Goal: Task Accomplishment & Management: Manage account settings

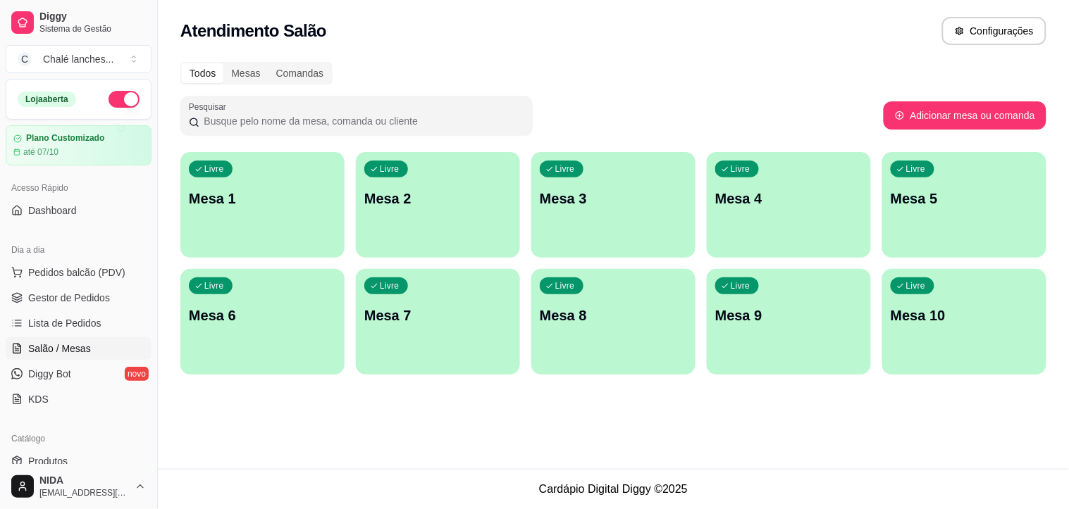
scroll to position [235, 0]
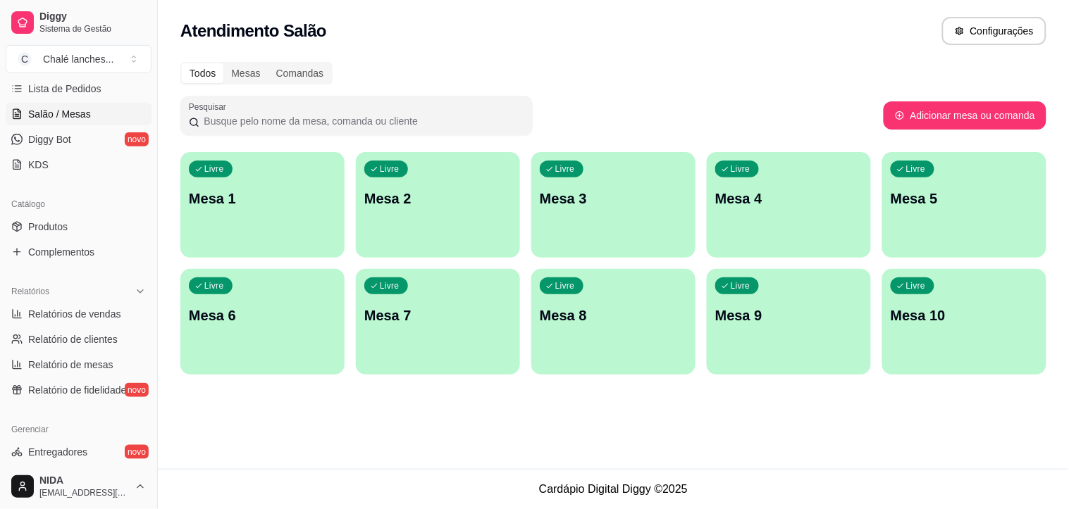
click at [278, 319] on p "Mesa 6" at bounding box center [262, 316] width 147 height 20
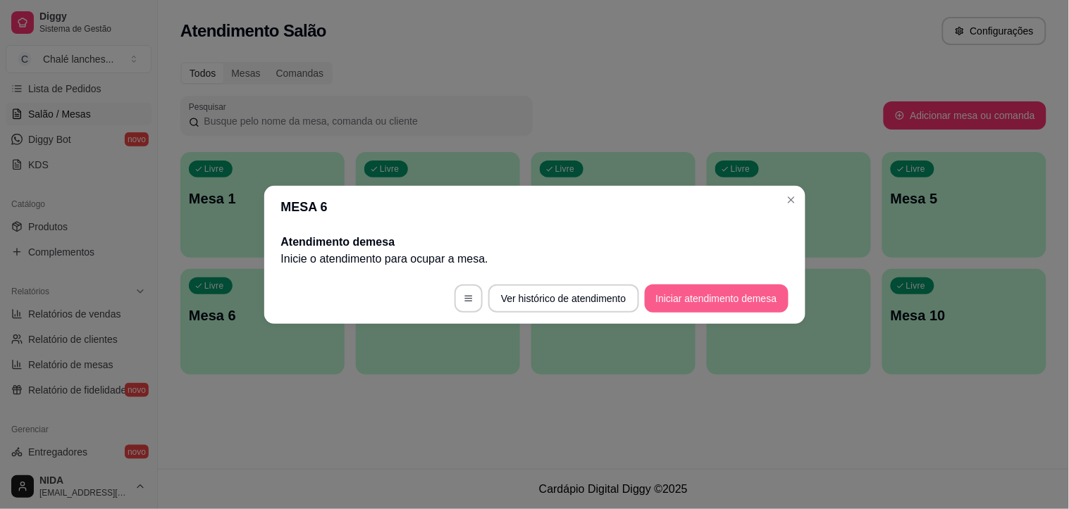
click at [762, 295] on button "Iniciar atendimento de mesa" at bounding box center [717, 299] width 144 height 28
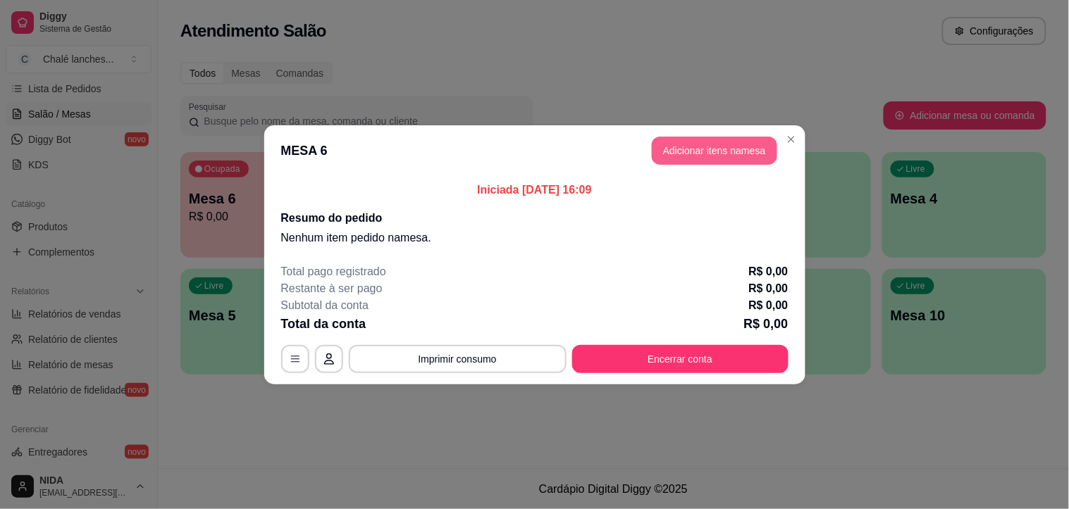
click at [729, 137] on button "Adicionar itens na mesa" at bounding box center [714, 151] width 125 height 28
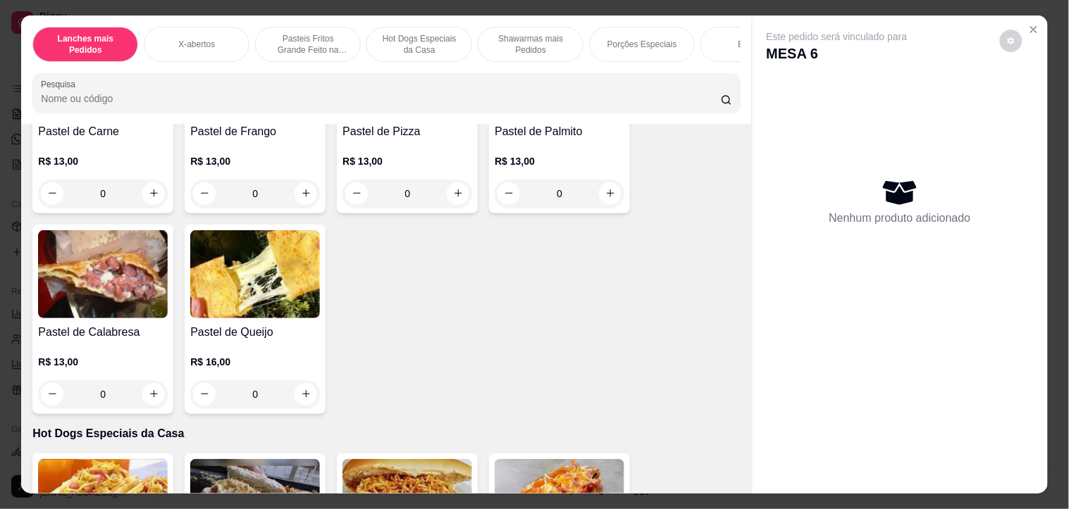
scroll to position [1096, 0]
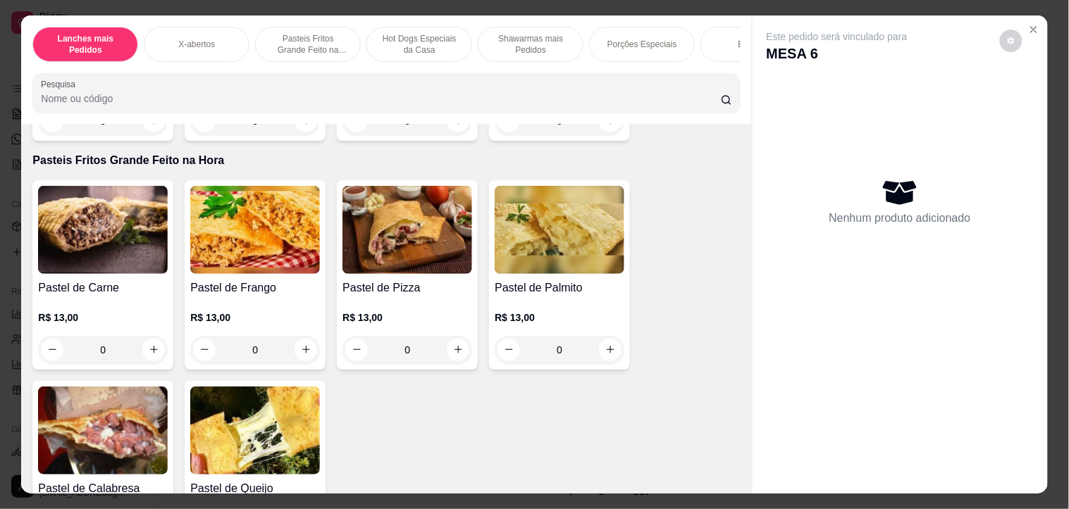
click at [93, 221] on img at bounding box center [103, 230] width 130 height 88
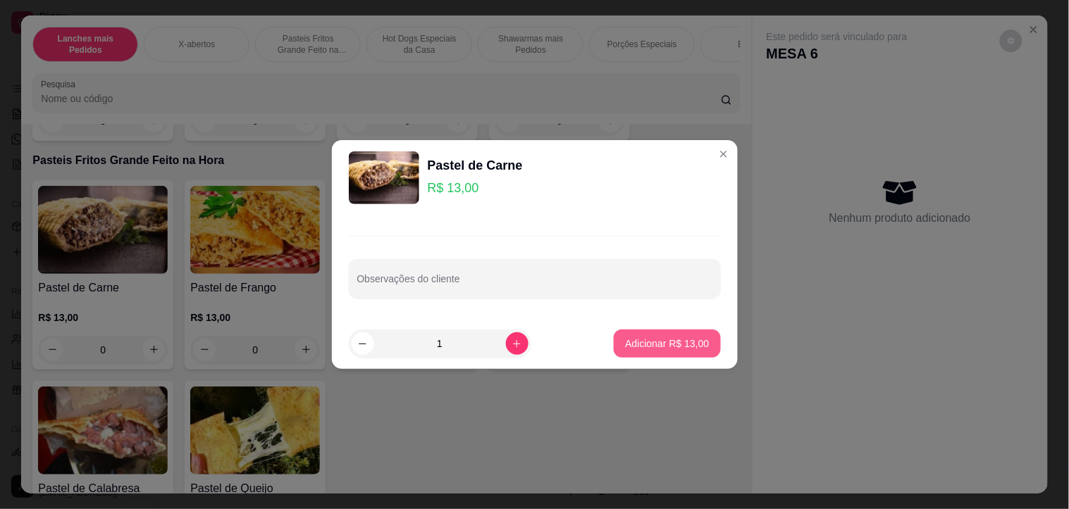
click at [673, 330] on button "Adicionar R$ 13,00" at bounding box center [667, 344] width 106 height 28
type input "1"
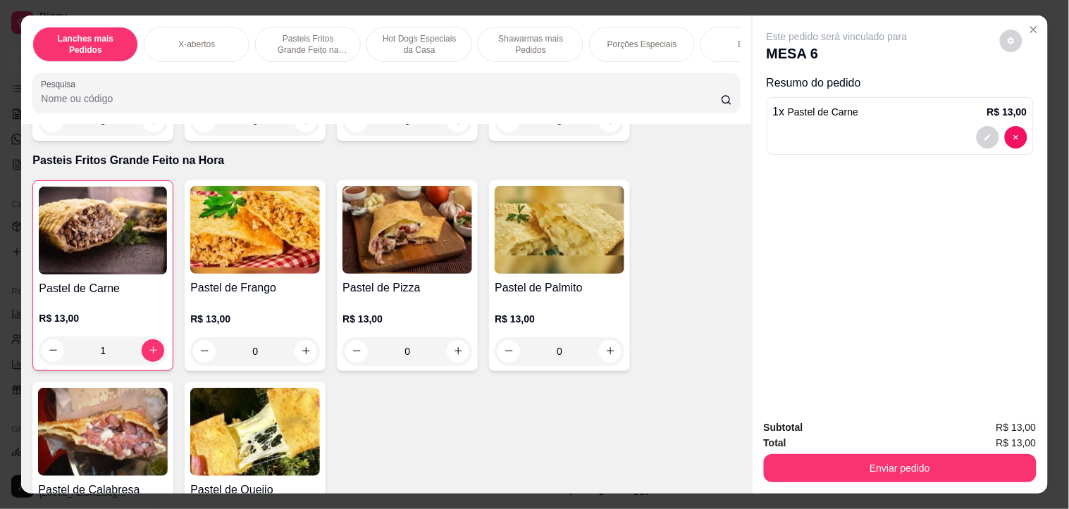
scroll to position [1488, 0]
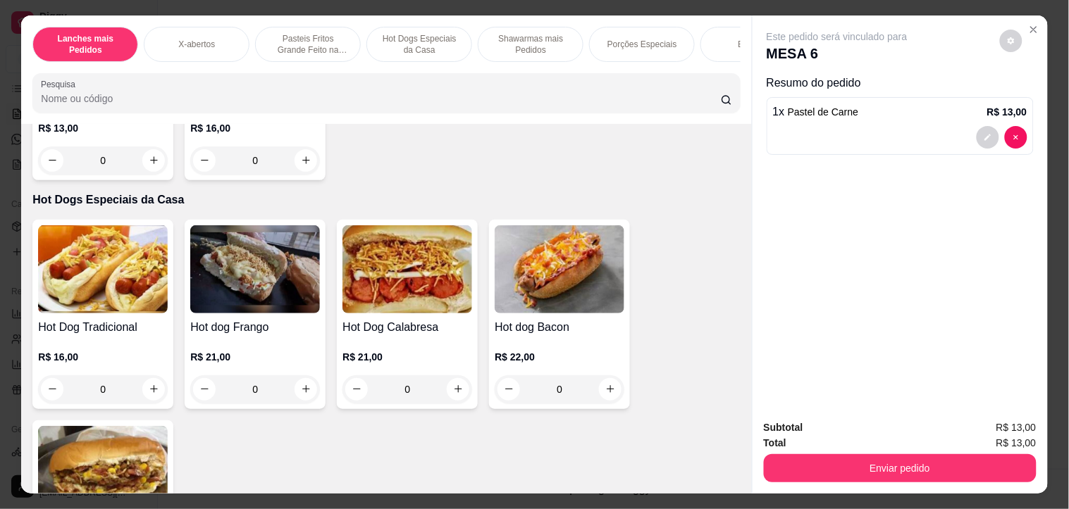
click at [109, 279] on img at bounding box center [103, 269] width 130 height 88
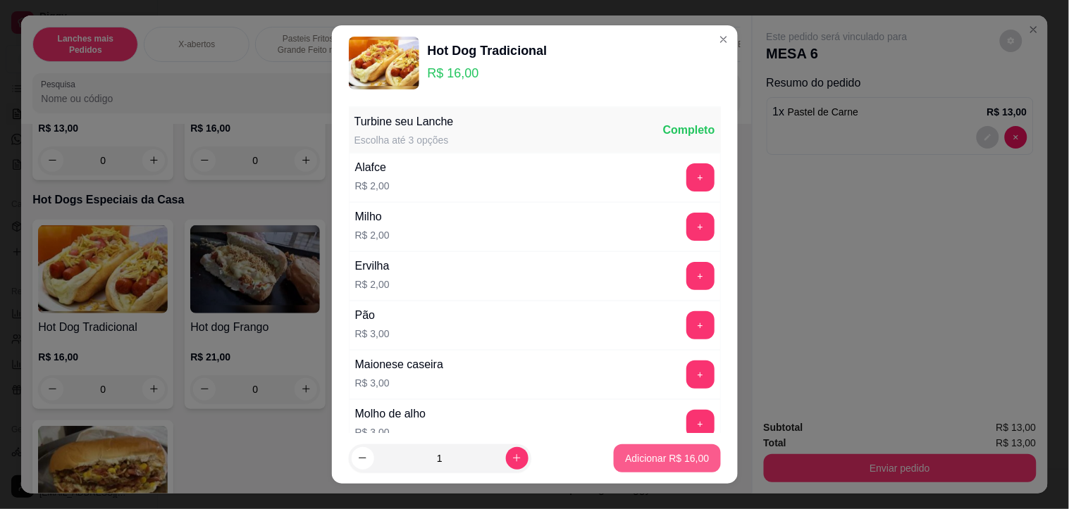
click at [651, 455] on p "Adicionar R$ 16,00" at bounding box center [667, 459] width 84 height 14
type input "1"
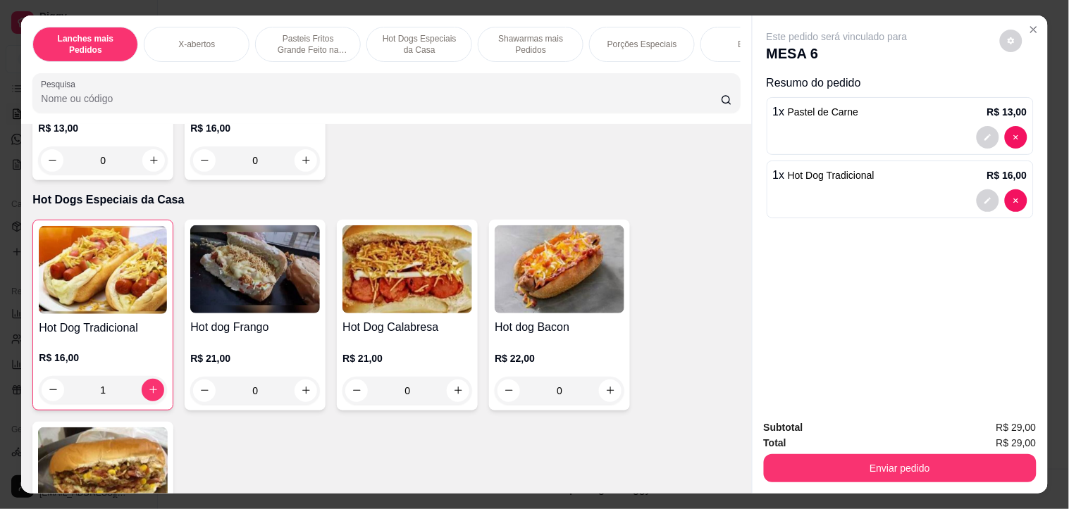
click at [1031, 27] on icon "Close" at bounding box center [1034, 30] width 6 height 6
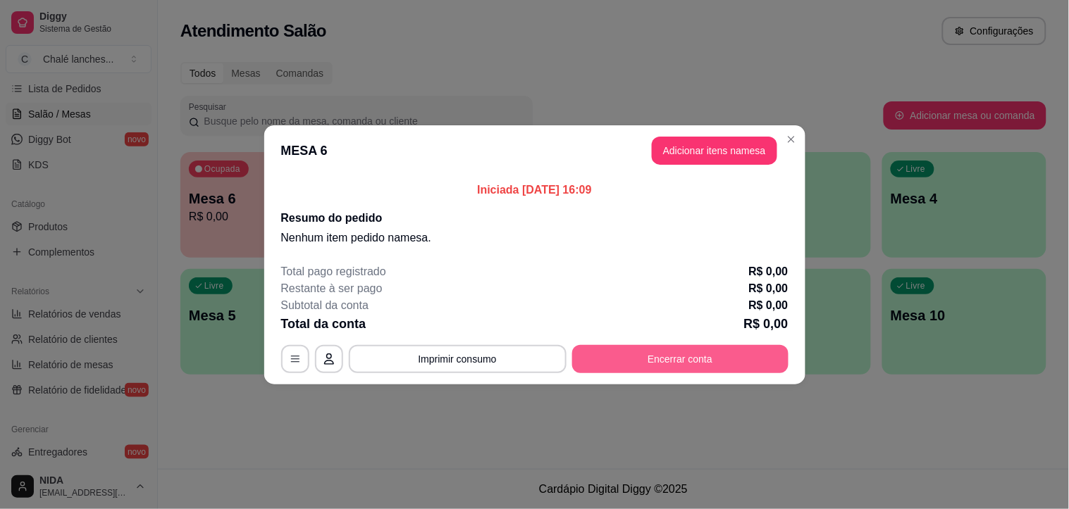
click at [691, 361] on button "Encerrar conta" at bounding box center [680, 359] width 216 height 28
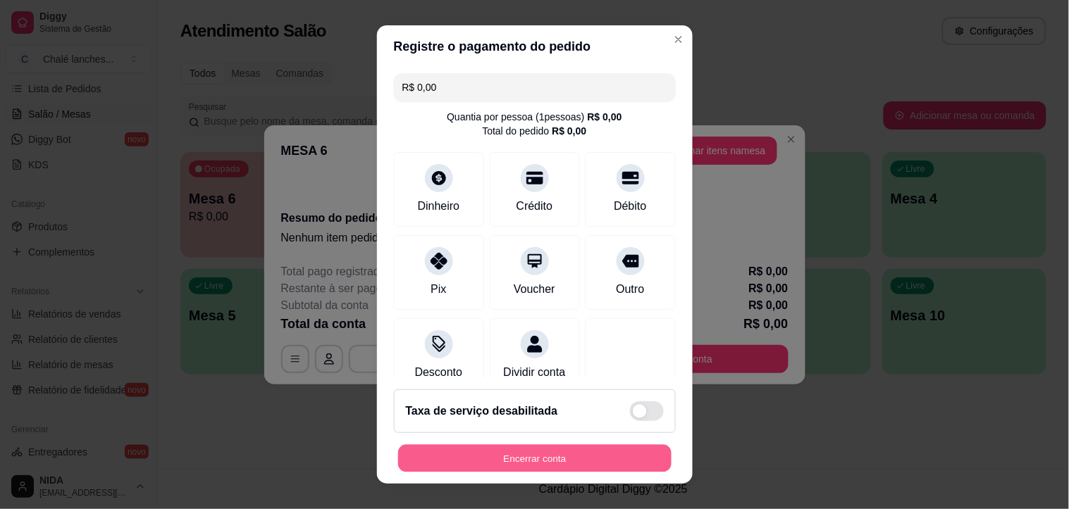
click at [538, 452] on button "Encerrar conta" at bounding box center [534, 458] width 273 height 27
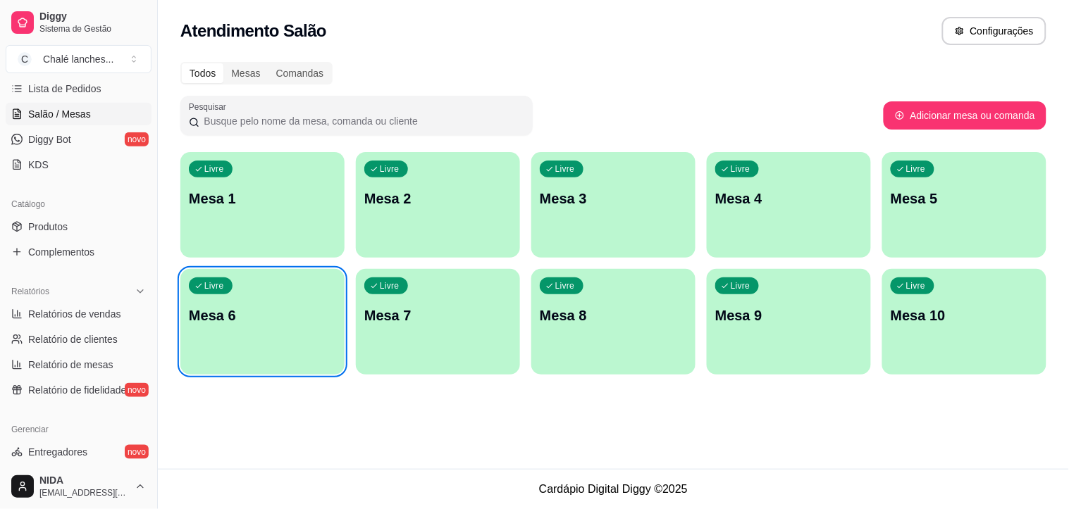
scroll to position [0, 0]
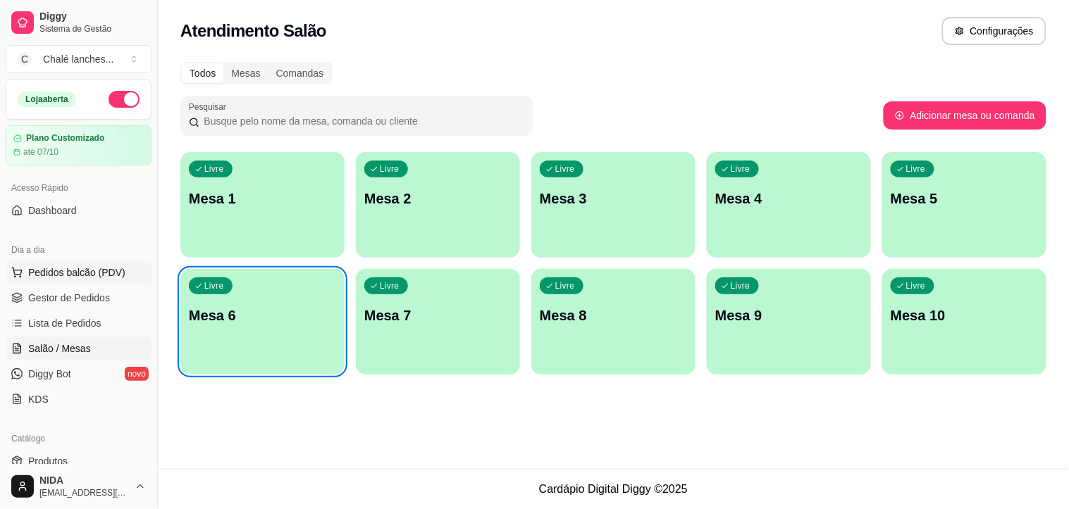
click at [72, 266] on span "Pedidos balcão (PDV)" at bounding box center [76, 273] width 97 height 14
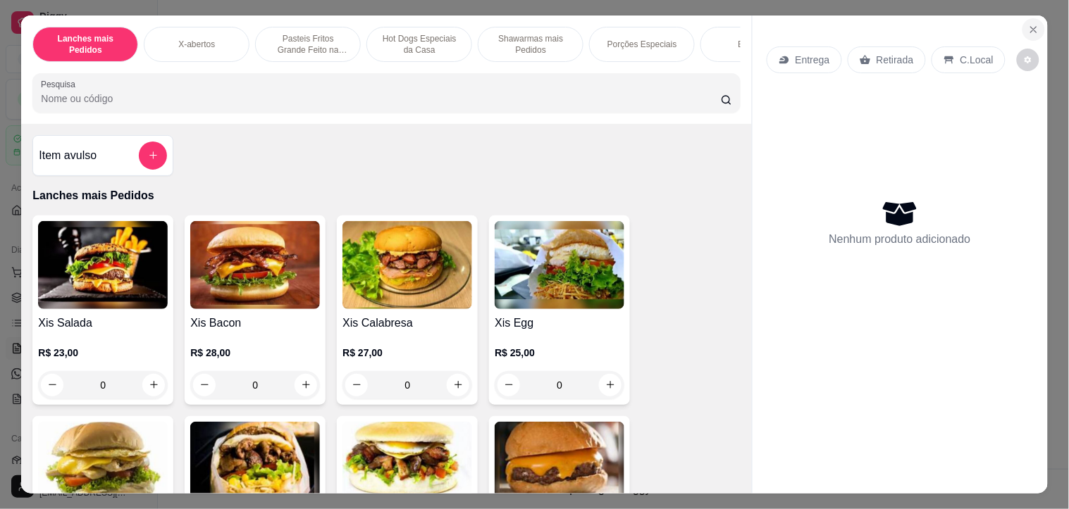
click at [1024, 30] on button "Close" at bounding box center [1033, 29] width 23 height 23
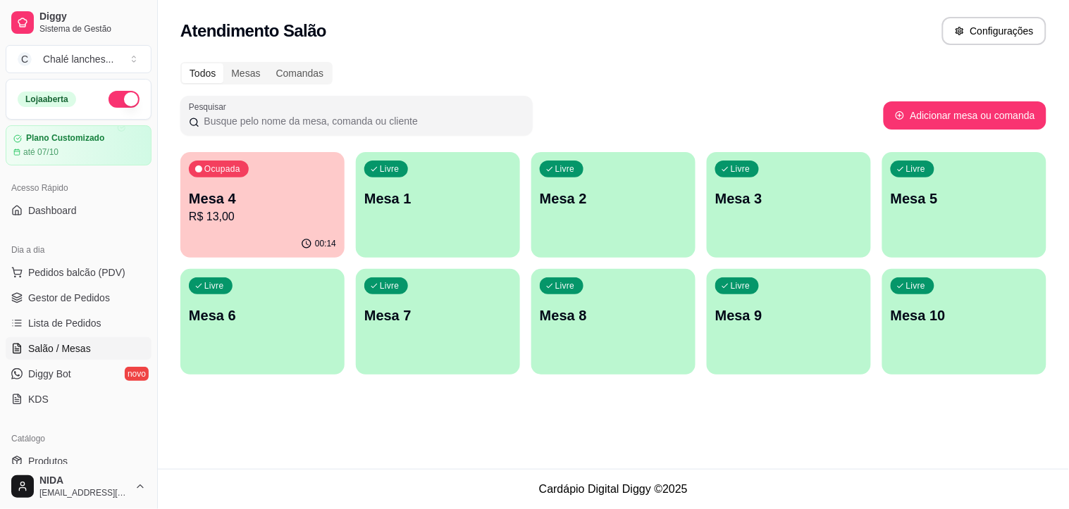
click at [249, 189] on p "Mesa 4" at bounding box center [262, 199] width 147 height 20
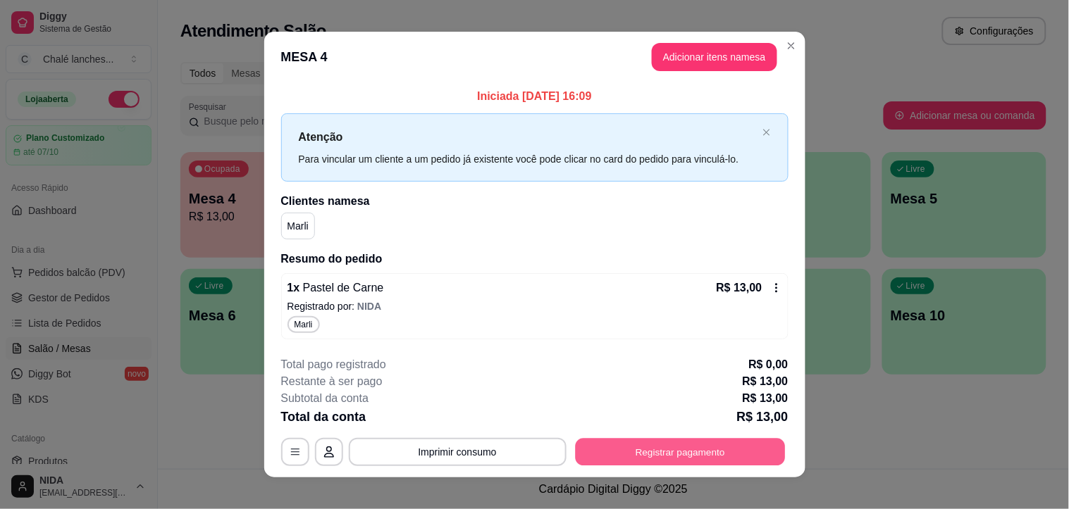
click at [671, 445] on button "Registrar pagamento" at bounding box center [680, 452] width 210 height 27
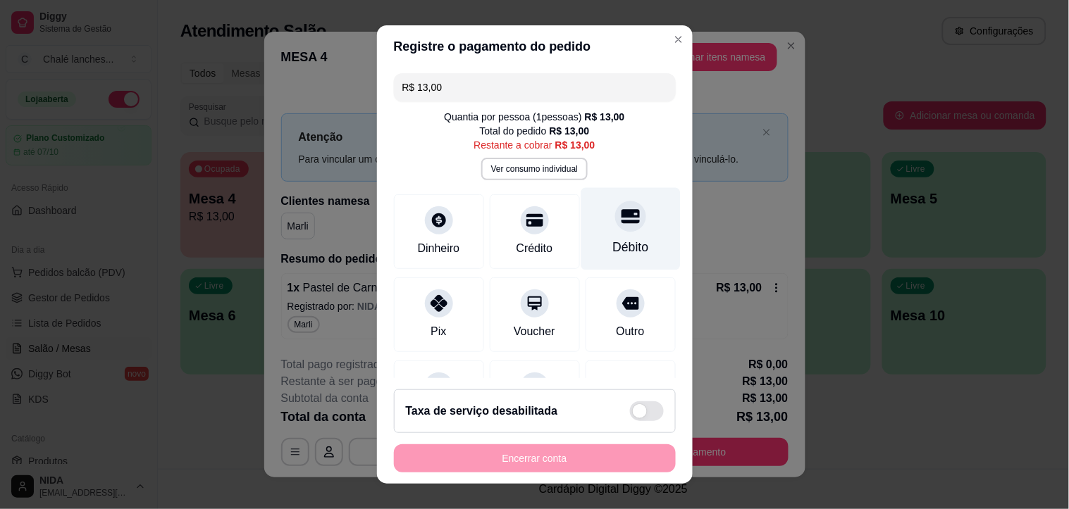
click at [621, 215] on icon at bounding box center [630, 217] width 18 height 14
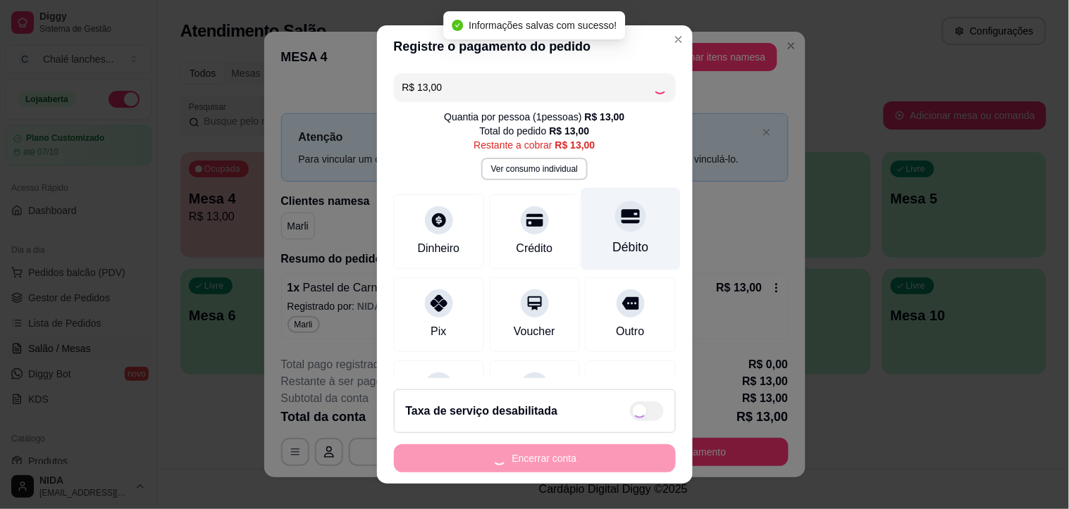
type input "R$ 0,00"
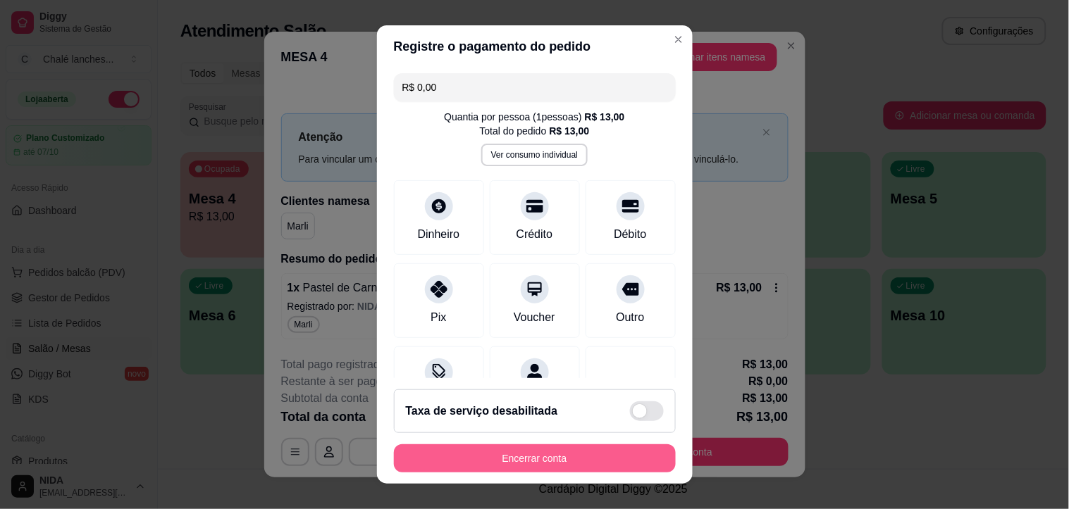
click at [536, 447] on button "Encerrar conta" at bounding box center [535, 459] width 282 height 28
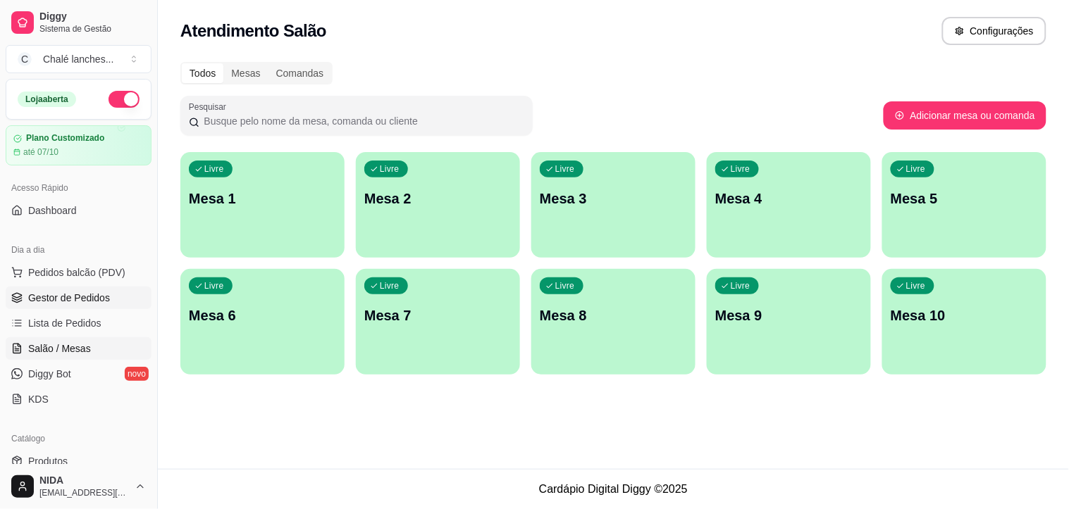
click at [74, 293] on span "Gestor de Pedidos" at bounding box center [69, 298] width 82 height 14
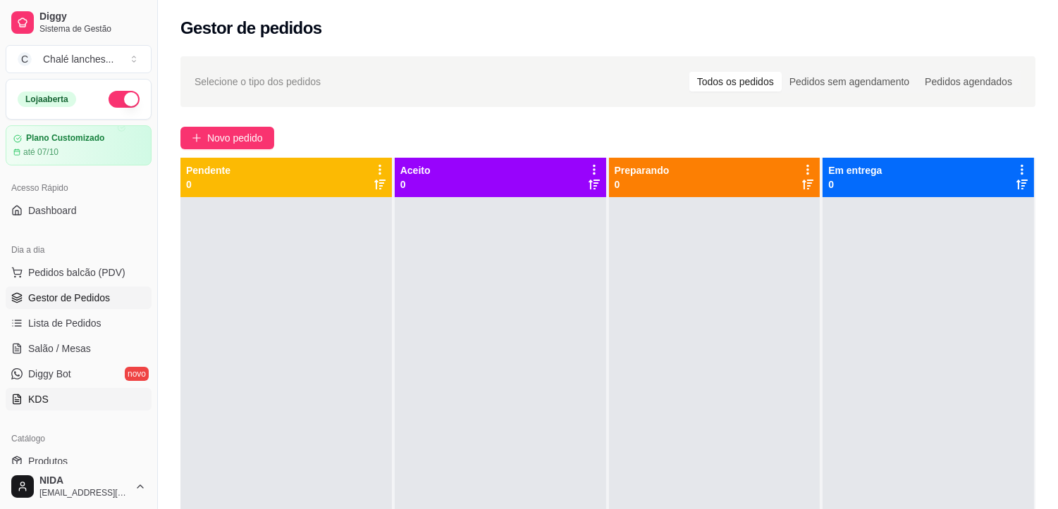
scroll to position [156, 0]
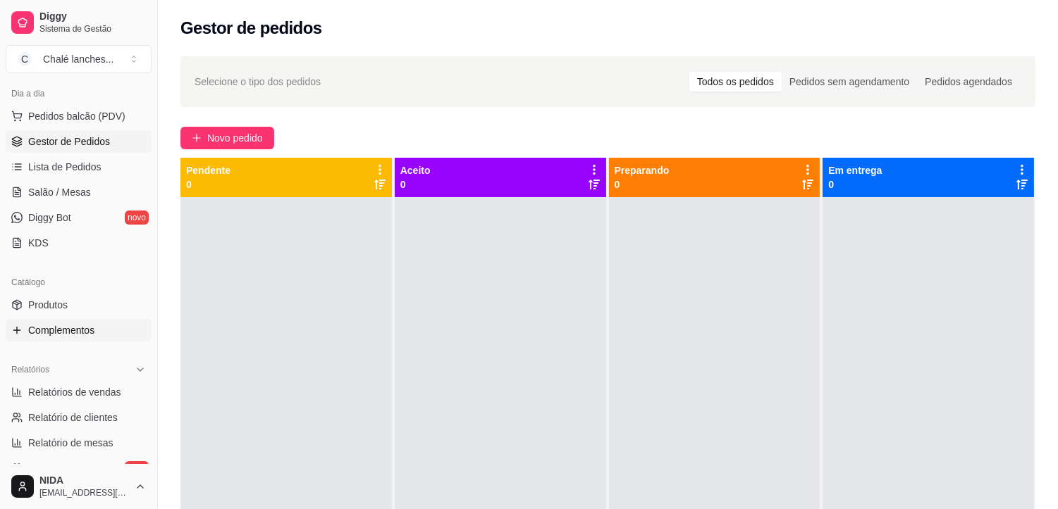
click at [80, 332] on span "Complementos" at bounding box center [61, 330] width 66 height 14
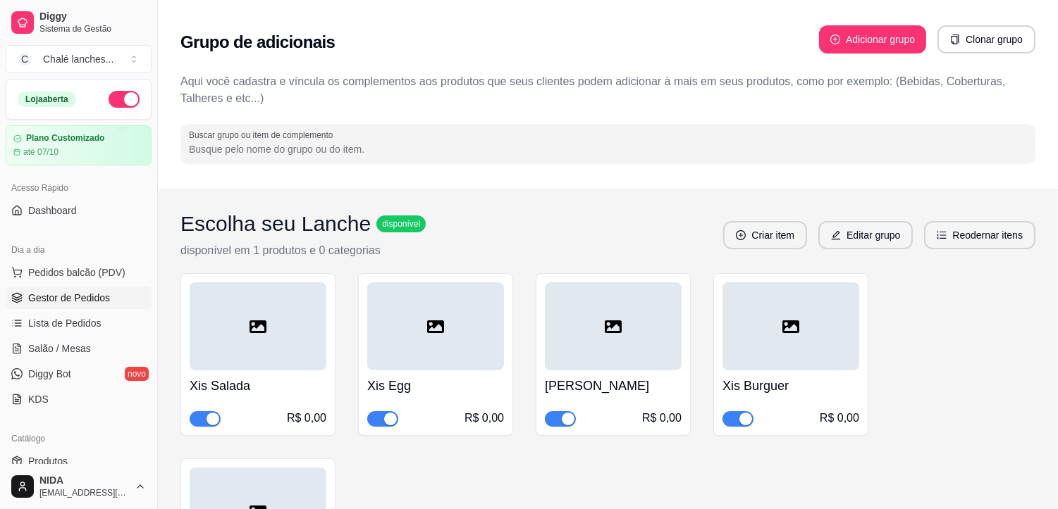
click at [65, 292] on span "Gestor de Pedidos" at bounding box center [69, 298] width 82 height 14
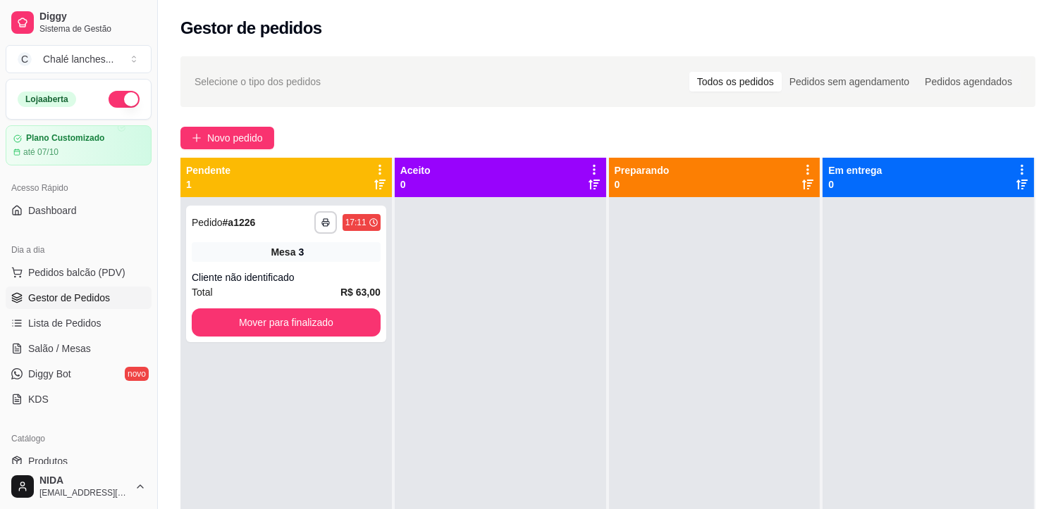
click at [6, 287] on link "Gestor de Pedidos" at bounding box center [79, 298] width 146 height 23
drag, startPoint x: 68, startPoint y: 292, endPoint x: 256, endPoint y: 252, distance: 193.1
click at [68, 291] on span "Gestor de Pedidos" at bounding box center [69, 298] width 82 height 14
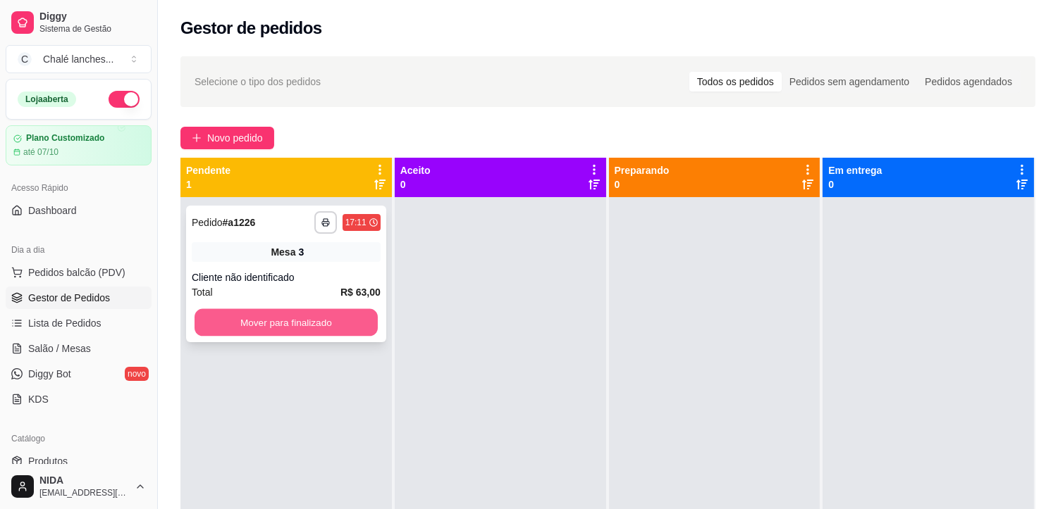
click at [292, 319] on button "Mover para finalizado" at bounding box center [285, 322] width 183 height 27
